Goal: Task Accomplishment & Management: Manage account settings

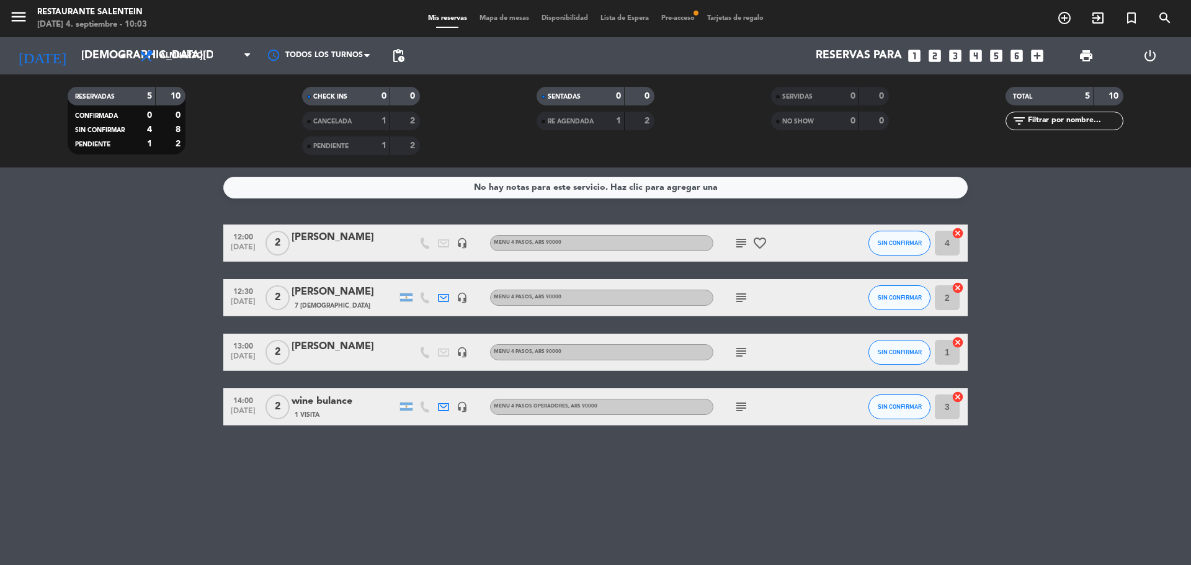
click at [687, 21] on span "Pre-acceso fiber_manual_record" at bounding box center [678, 18] width 46 height 7
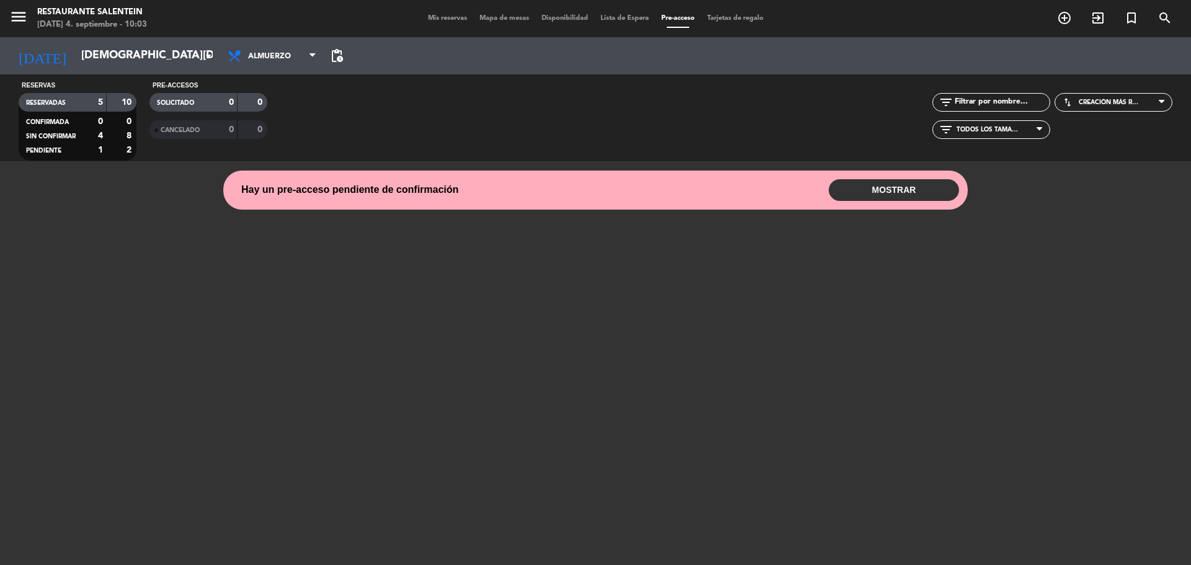
click at [916, 181] on button "MOSTRAR" at bounding box center [894, 190] width 130 height 22
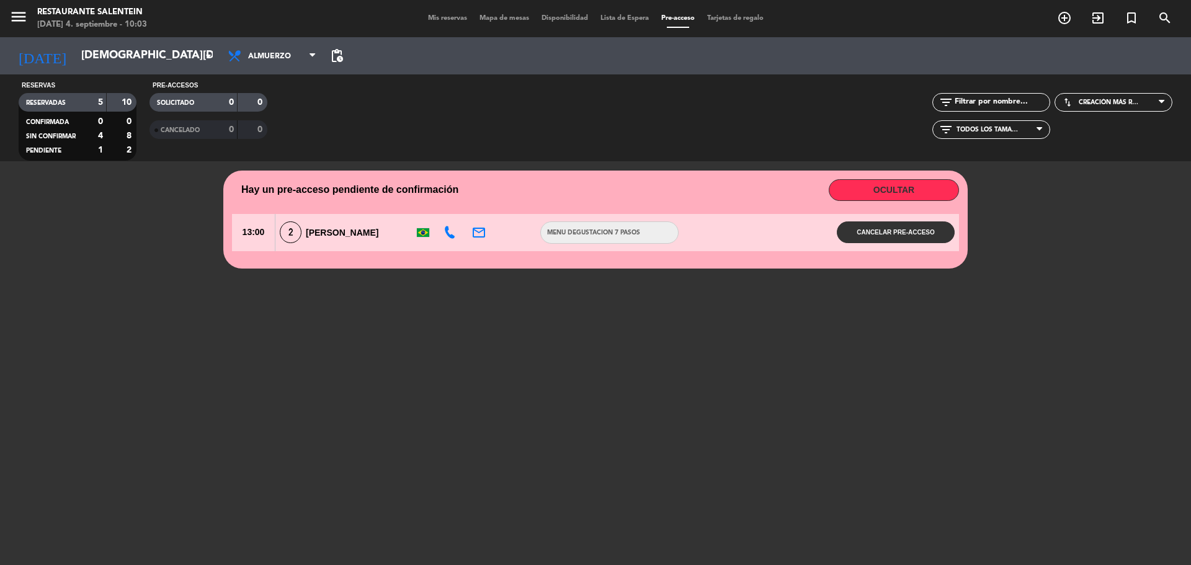
click at [326, 236] on span "[PERSON_NAME]" at bounding box center [342, 233] width 73 height 10
click at [453, 17] on span "Mis reservas" at bounding box center [448, 18] width 52 height 7
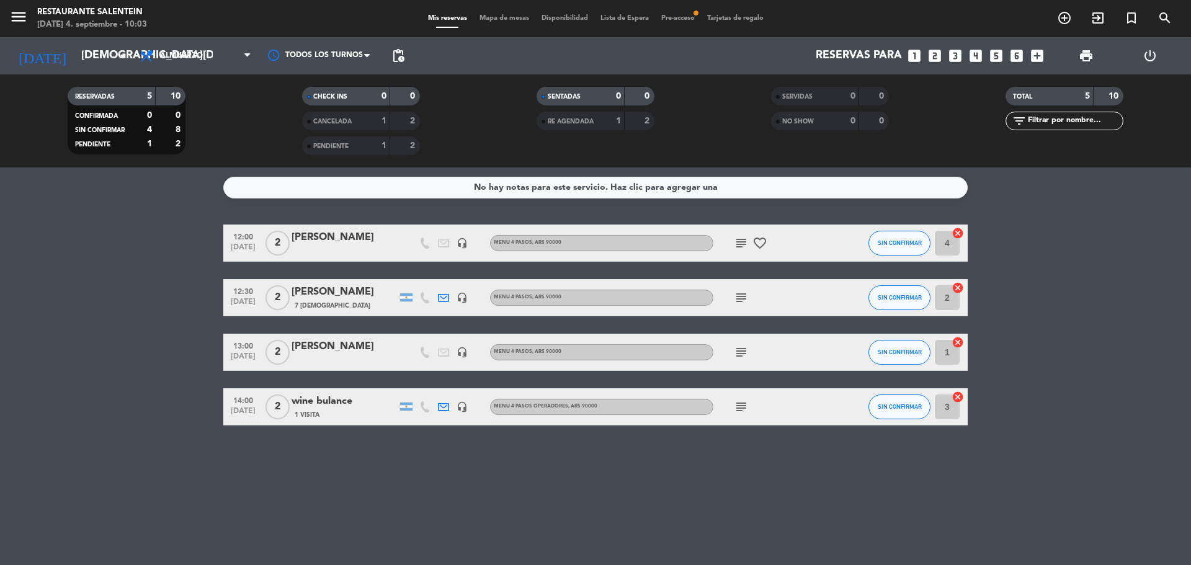
click at [669, 17] on span "Pre-acceso fiber_manual_record" at bounding box center [678, 18] width 46 height 7
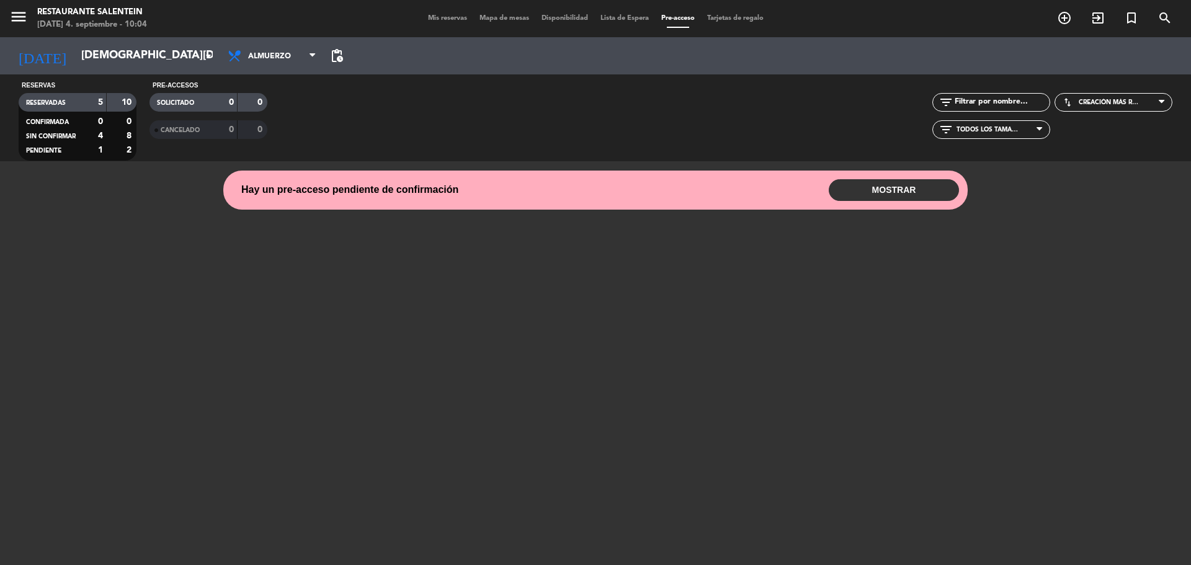
click at [892, 194] on button "MOSTRAR" at bounding box center [894, 190] width 130 height 22
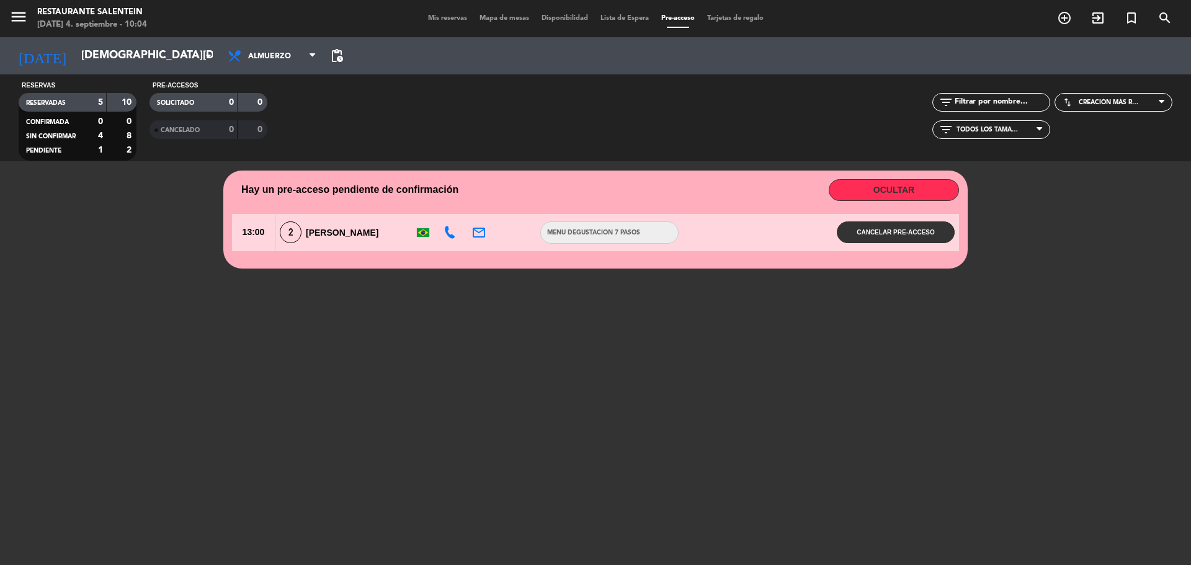
click at [424, 11] on div "menu Restaurante Salentein [DATE] 4. septiembre - 10:04 Mis reservas Mapa de me…" at bounding box center [595, 18] width 1191 height 37
click at [429, 20] on span "Mis reservas" at bounding box center [448, 18] width 52 height 7
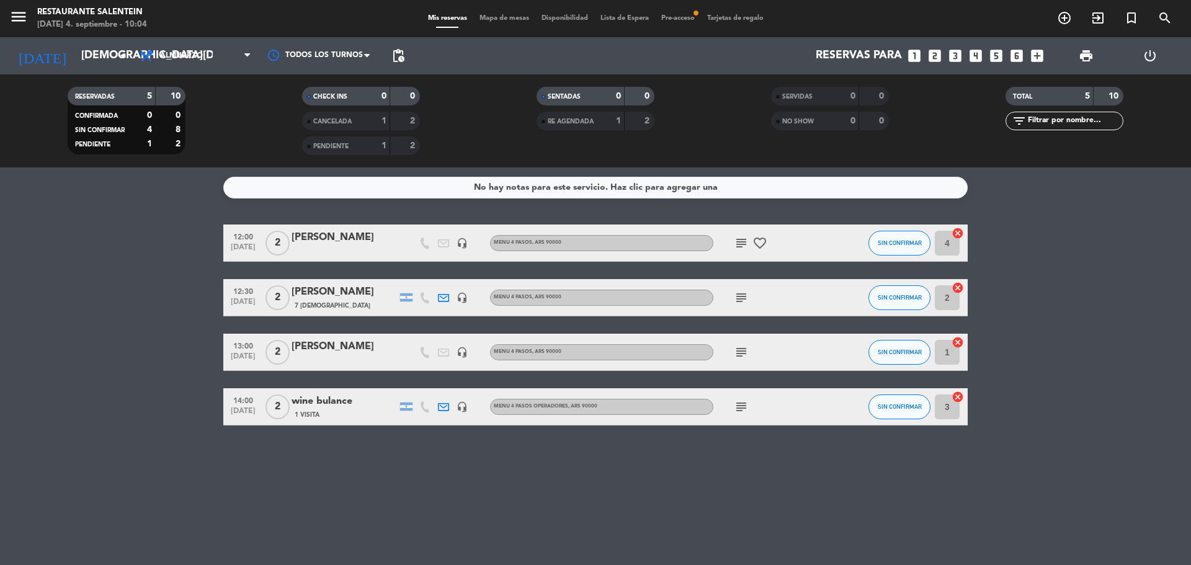
click at [737, 406] on icon "subject" at bounding box center [741, 407] width 15 height 15
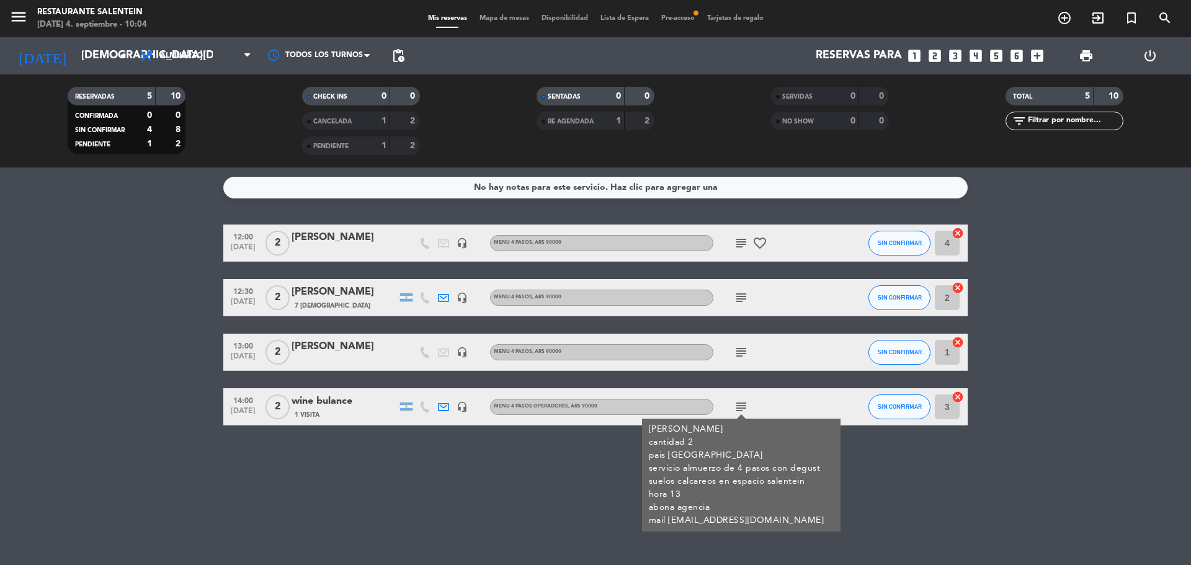
click at [742, 345] on icon "subject" at bounding box center [741, 352] width 15 height 15
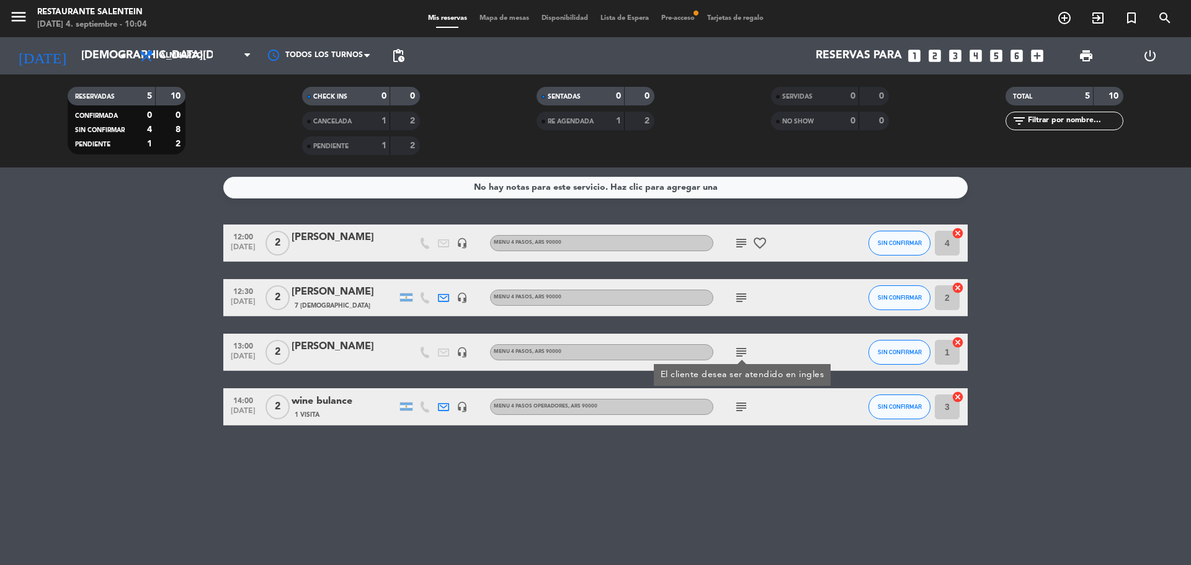
click at [735, 295] on icon "subject" at bounding box center [741, 297] width 15 height 15
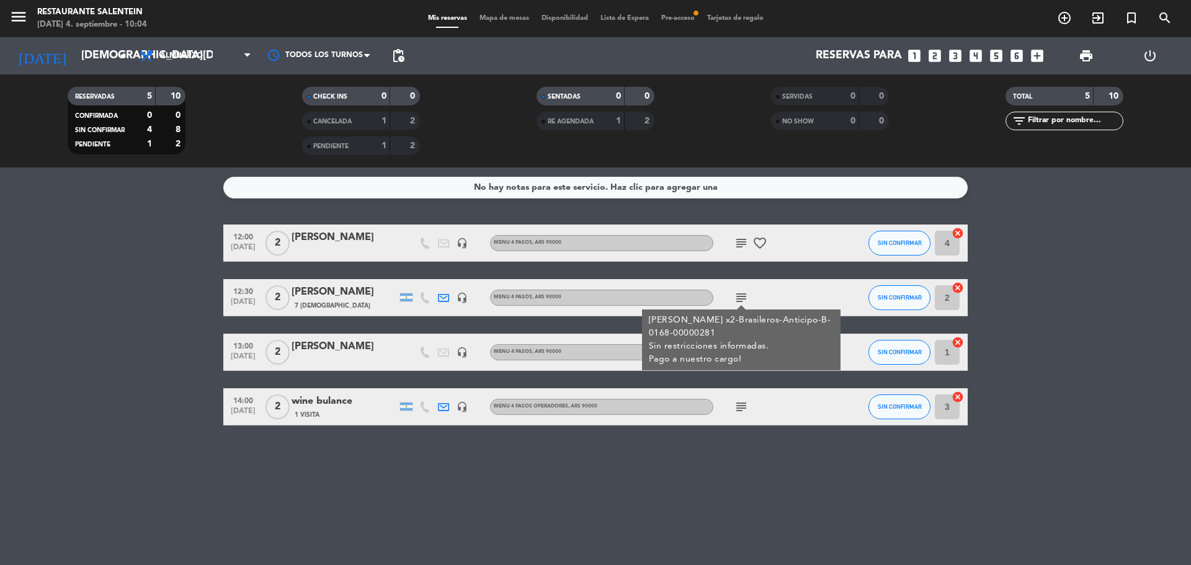
click at [735, 248] on icon "subject" at bounding box center [741, 243] width 15 height 15
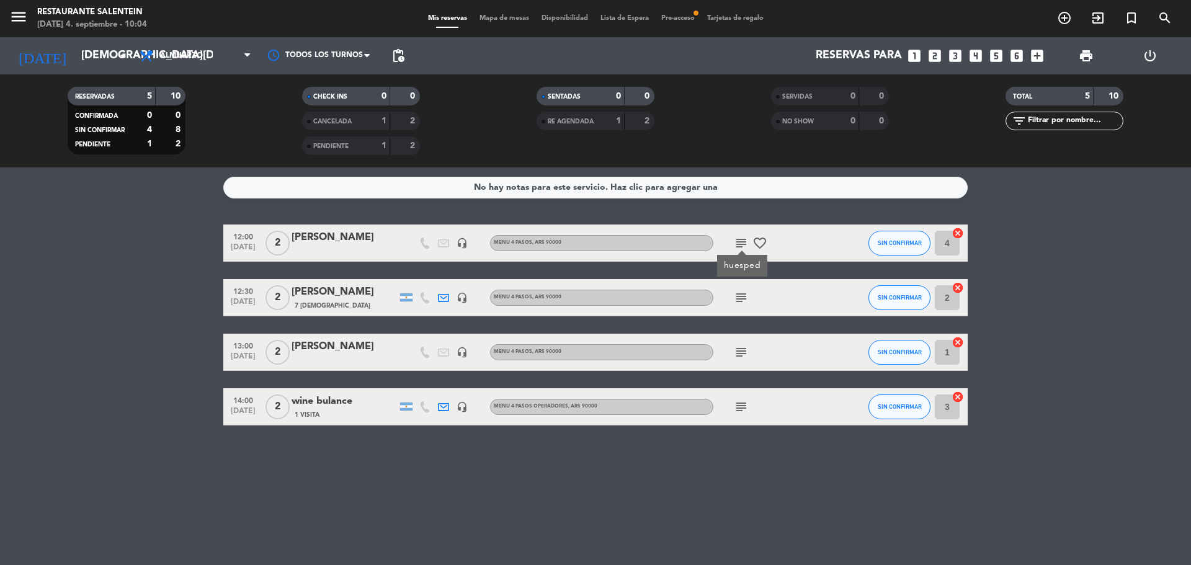
click at [735, 248] on icon "subject" at bounding box center [741, 243] width 15 height 15
